Goal: Information Seeking & Learning: Understand process/instructions

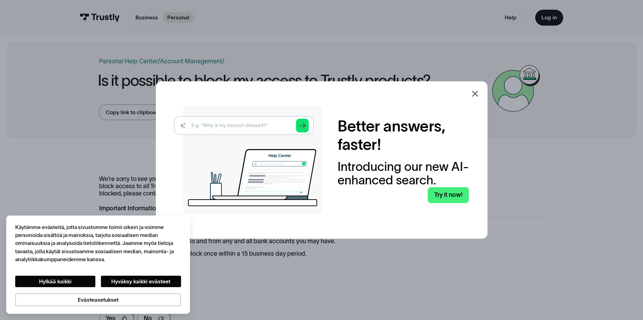
click at [476, 93] on icon at bounding box center [475, 93] width 8 height 8
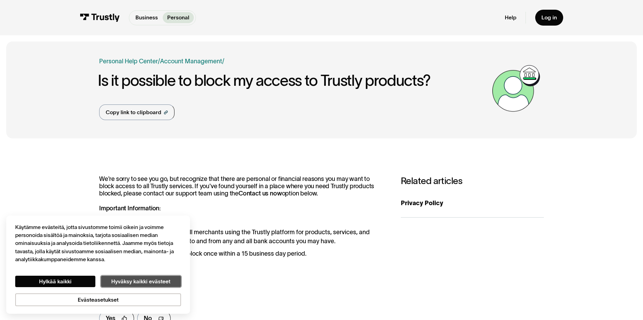
click at [134, 283] on button "Hyväksy kaikki evästeet" at bounding box center [141, 280] width 80 height 11
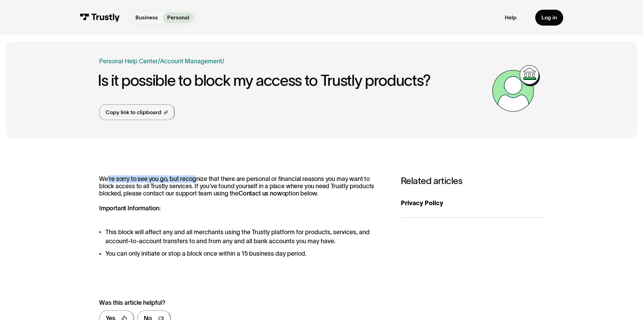
drag, startPoint x: 108, startPoint y: 179, endPoint x: 195, endPoint y: 180, distance: 87.4
click at [195, 180] on p "We're sorry to see you go, but recognize that there are personal or financial r…" at bounding box center [242, 193] width 286 height 37
click at [246, 193] on strong "Contact us now" at bounding box center [260, 193] width 44 height 7
drag, startPoint x: 223, startPoint y: 231, endPoint x: 325, endPoint y: 233, distance: 102.6
click at [325, 233] on li "This block will affect any and all merchants using the Trustly platform for pro…" at bounding box center [242, 236] width 286 height 18
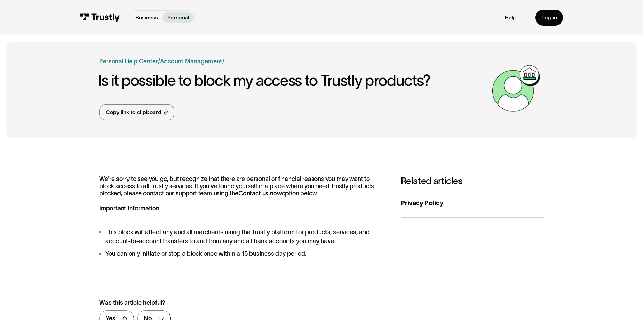
click at [337, 239] on li "This block will affect any and all merchants using the Trustly platform for pro…" at bounding box center [242, 236] width 286 height 18
click at [332, 240] on li "This block will affect any and all merchants using the Trustly platform for pro…" at bounding box center [242, 236] width 286 height 18
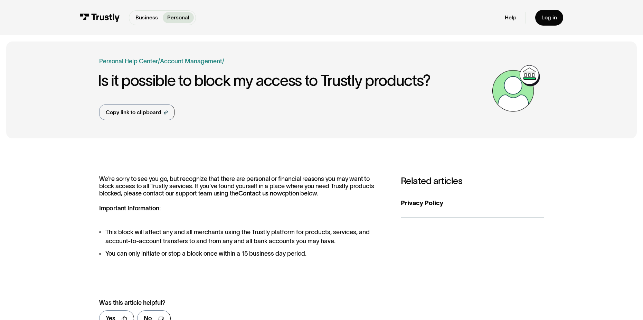
click at [330, 242] on li "This block will affect any and all merchants using the Trustly platform for pro…" at bounding box center [242, 236] width 286 height 18
click at [333, 242] on li "This block will affect any and all merchants using the Trustly platform for pro…" at bounding box center [242, 236] width 286 height 18
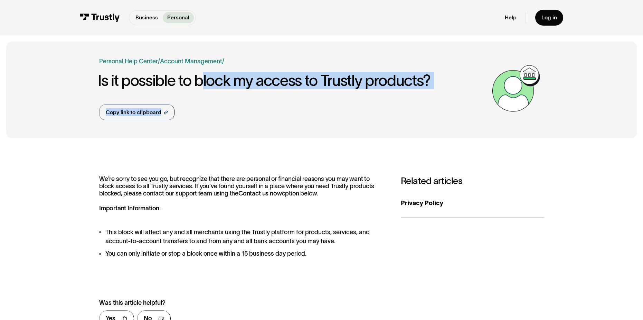
drag, startPoint x: 261, startPoint y: 91, endPoint x: 346, endPoint y: 89, distance: 85.0
click at [339, 89] on div "Business Help Center Personal Help Center / Personal Business Account Managemen…" at bounding box center [293, 88] width 389 height 63
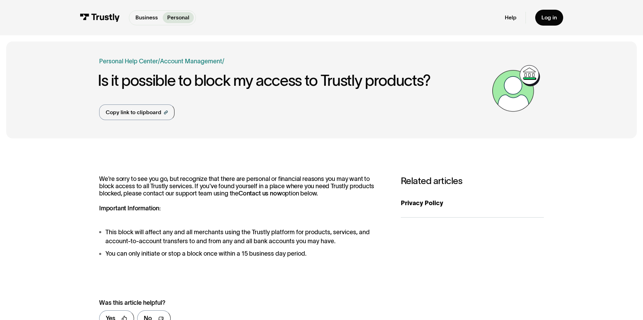
click at [321, 161] on div "**********" at bounding box center [321, 253] width 631 height 218
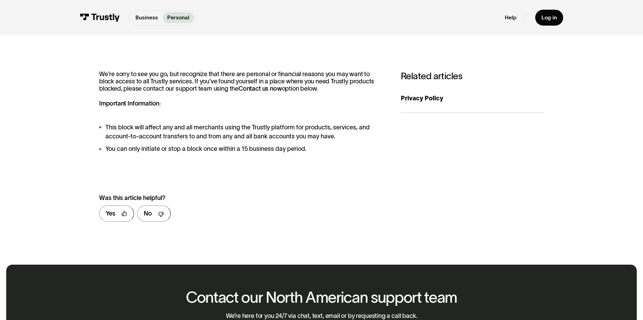
scroll to position [104, 0]
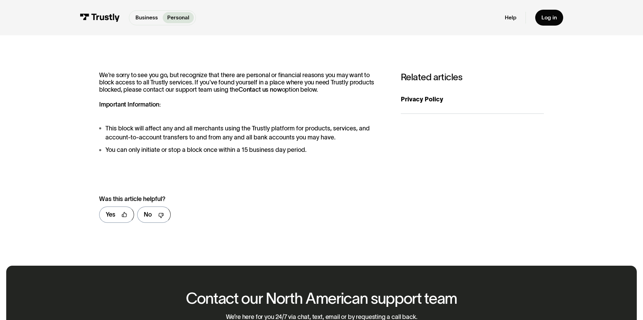
drag, startPoint x: 169, startPoint y: 117, endPoint x: 238, endPoint y: 111, distance: 69.4
click at [235, 112] on div "We're sorry to see you go, but recognize that there are personal or financial r…" at bounding box center [242, 113] width 286 height 83
click at [238, 111] on div "We're sorry to see you go, but recognize that there are personal or financial r…" at bounding box center [242, 113] width 286 height 83
click at [240, 91] on strong "Contact us now" at bounding box center [260, 89] width 44 height 7
click at [238, 91] on strong "Contact us now" at bounding box center [260, 89] width 44 height 7
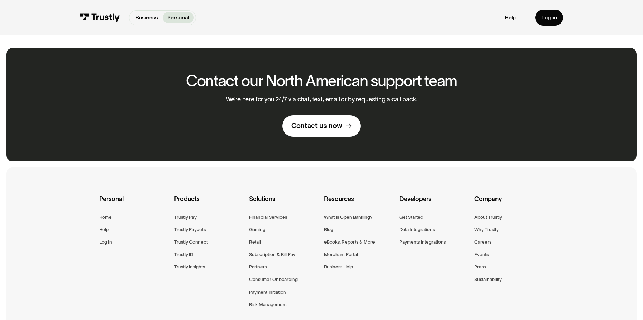
scroll to position [311, 0]
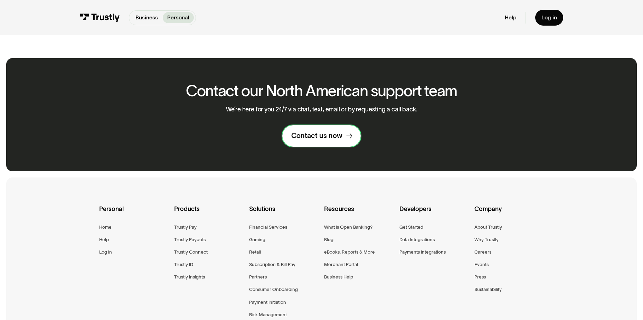
click at [312, 139] on div "Contact us now" at bounding box center [316, 135] width 51 height 9
